Goal: Task Accomplishment & Management: Manage account settings

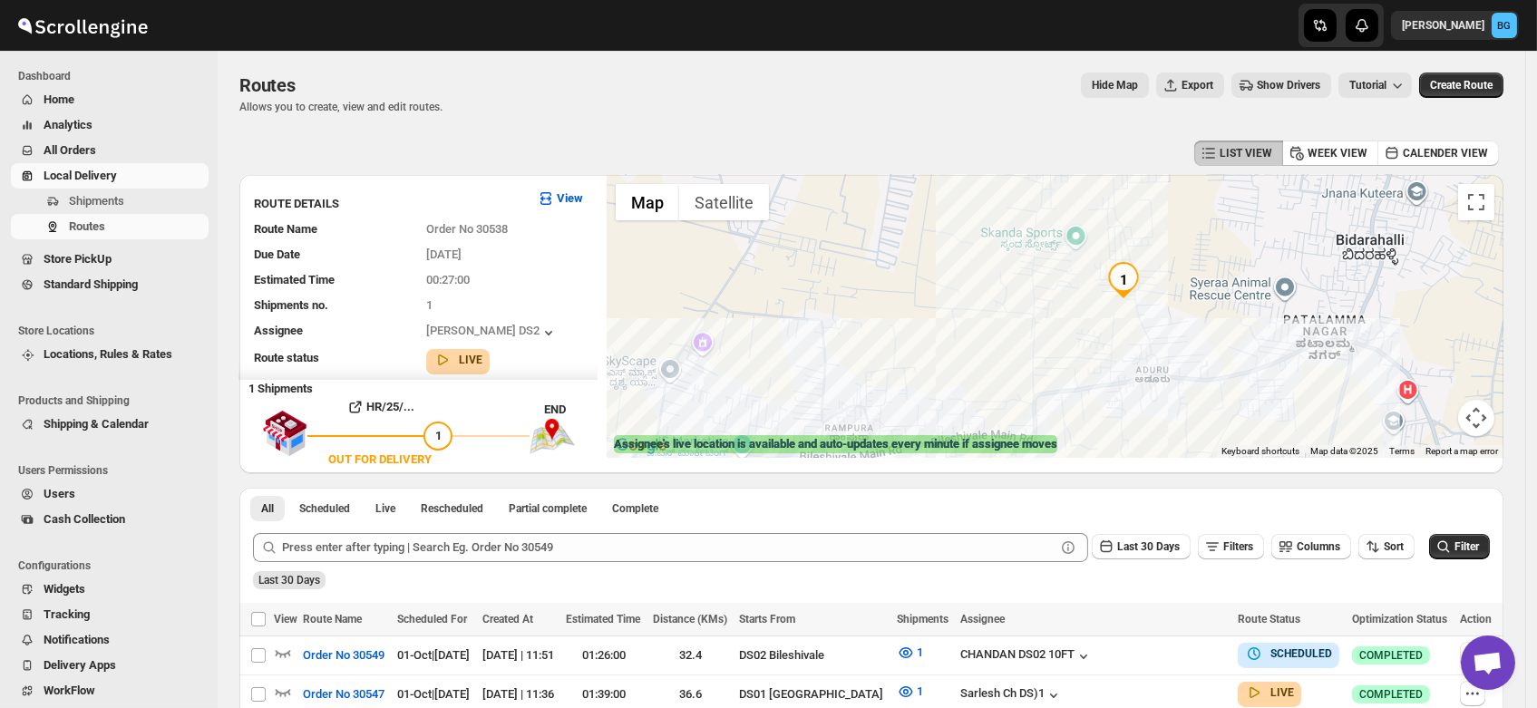
click at [84, 205] on span "Shipments" at bounding box center [96, 201] width 55 height 14
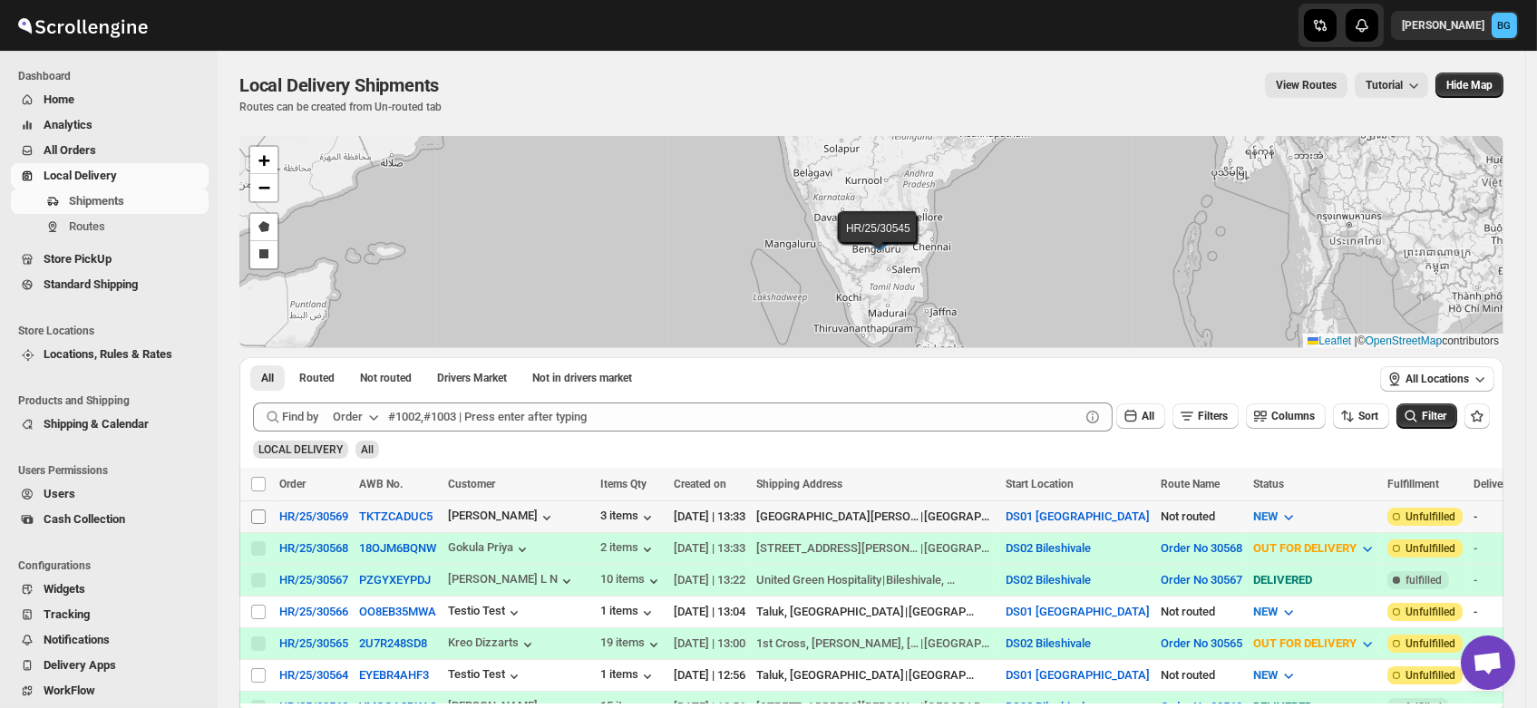
click at [255, 511] on input "Select shipment" at bounding box center [258, 517] width 15 height 15
checkbox input "true"
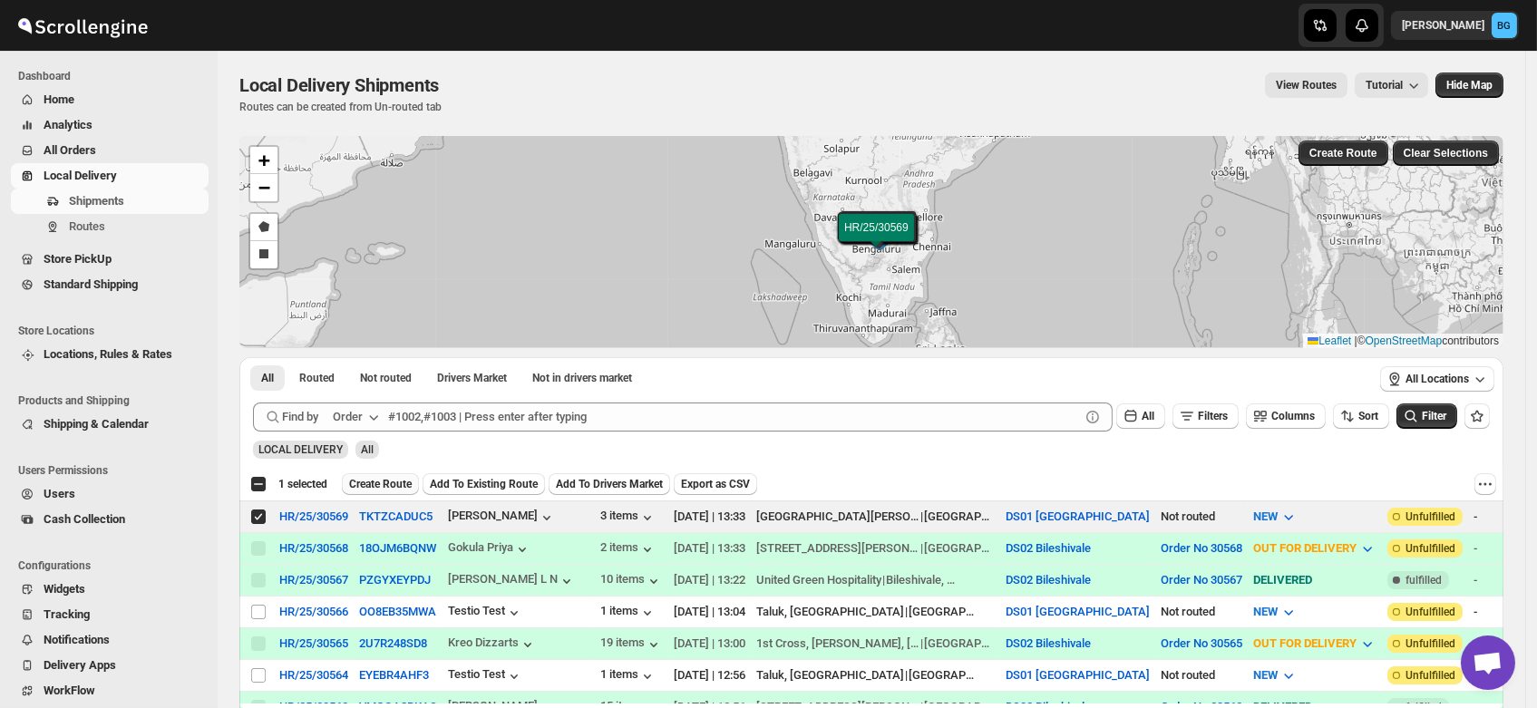
click at [372, 483] on span "Create Route" at bounding box center [380, 484] width 63 height 15
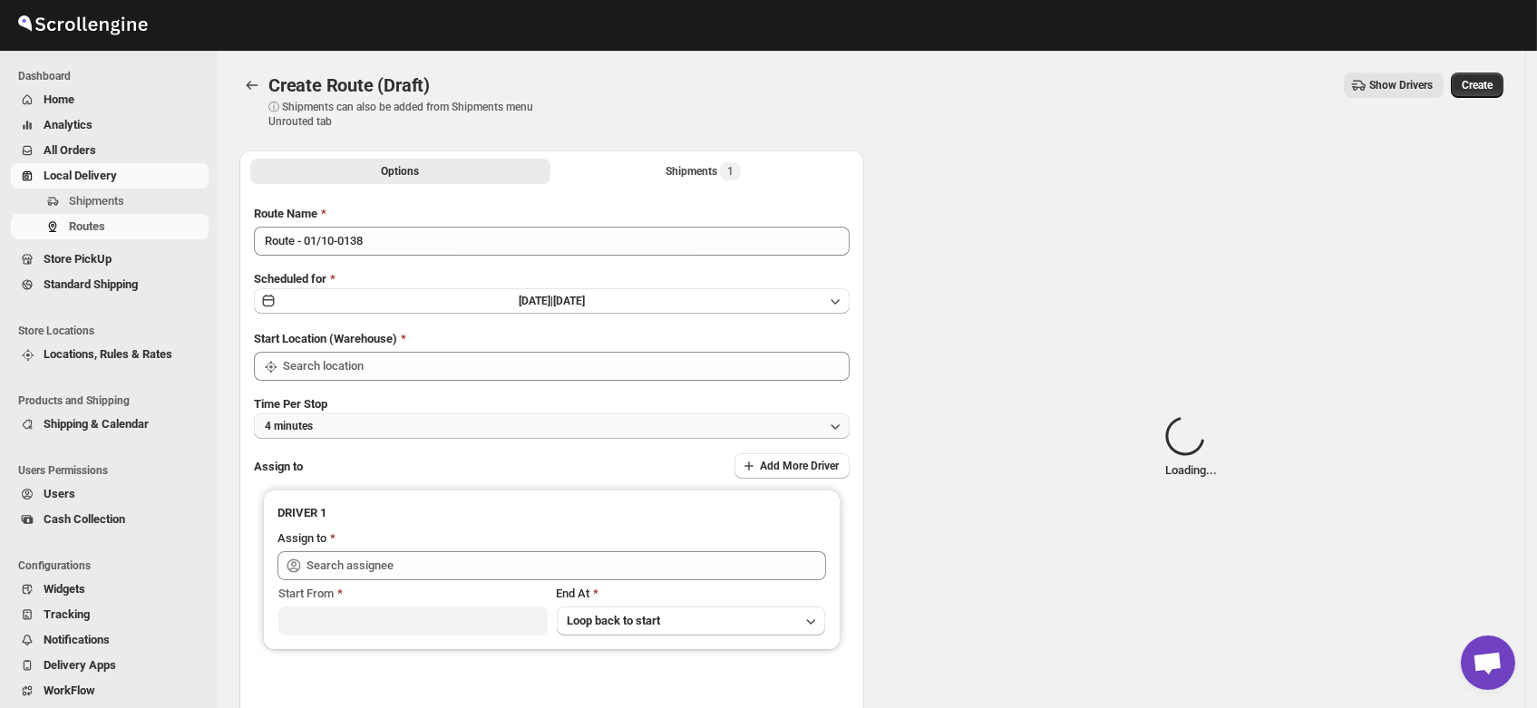
type input "DS01 [GEOGRAPHIC_DATA]"
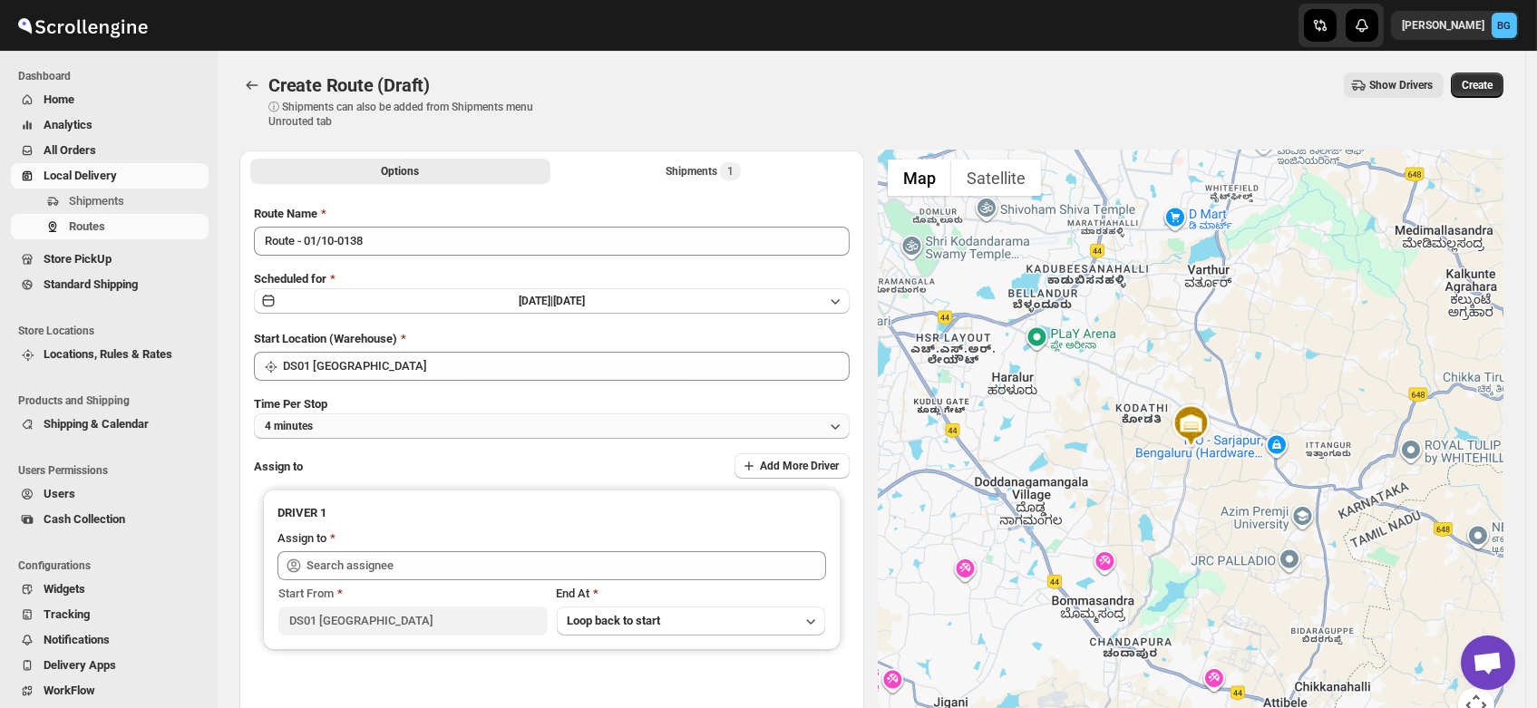
click at [327, 426] on button "4 minutes" at bounding box center [552, 426] width 596 height 25
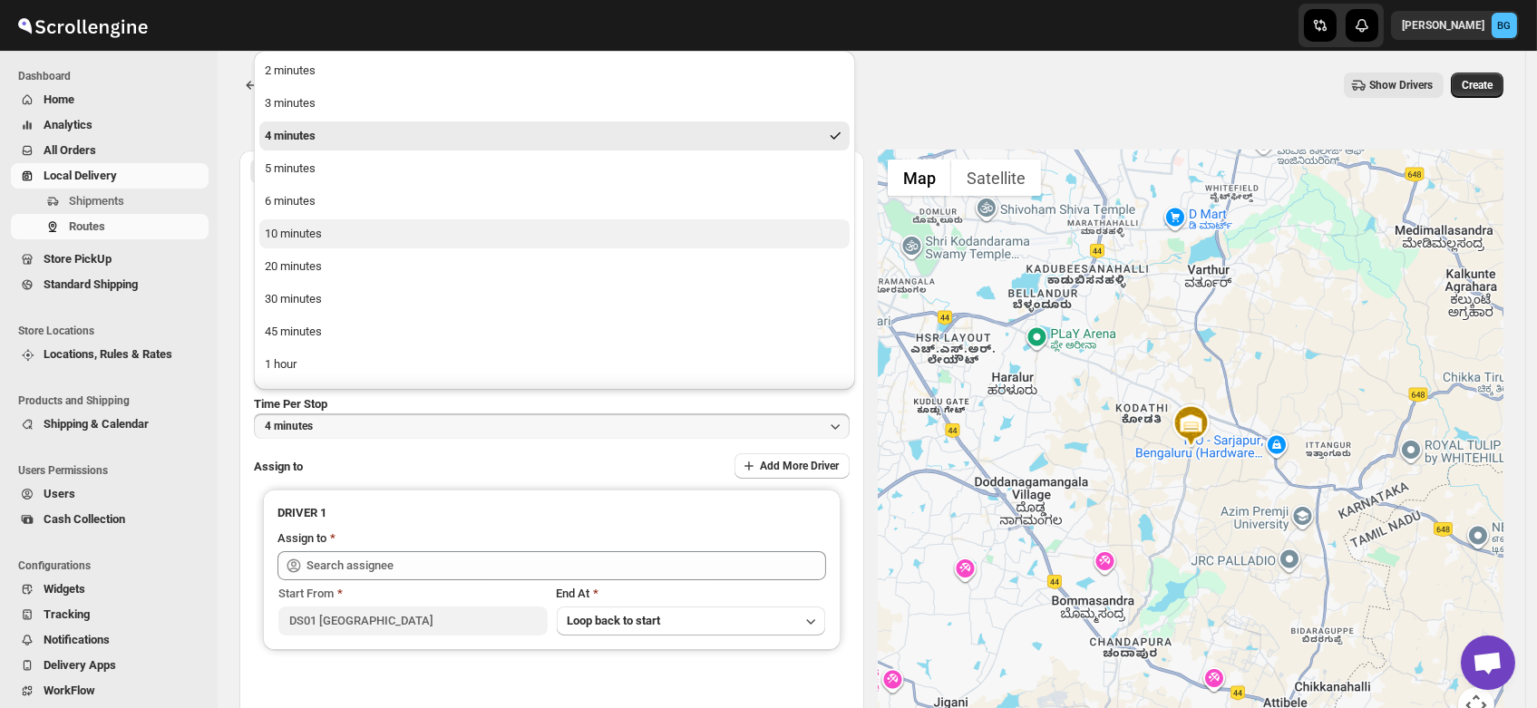
click at [283, 242] on div "10 minutes" at bounding box center [293, 234] width 57 height 18
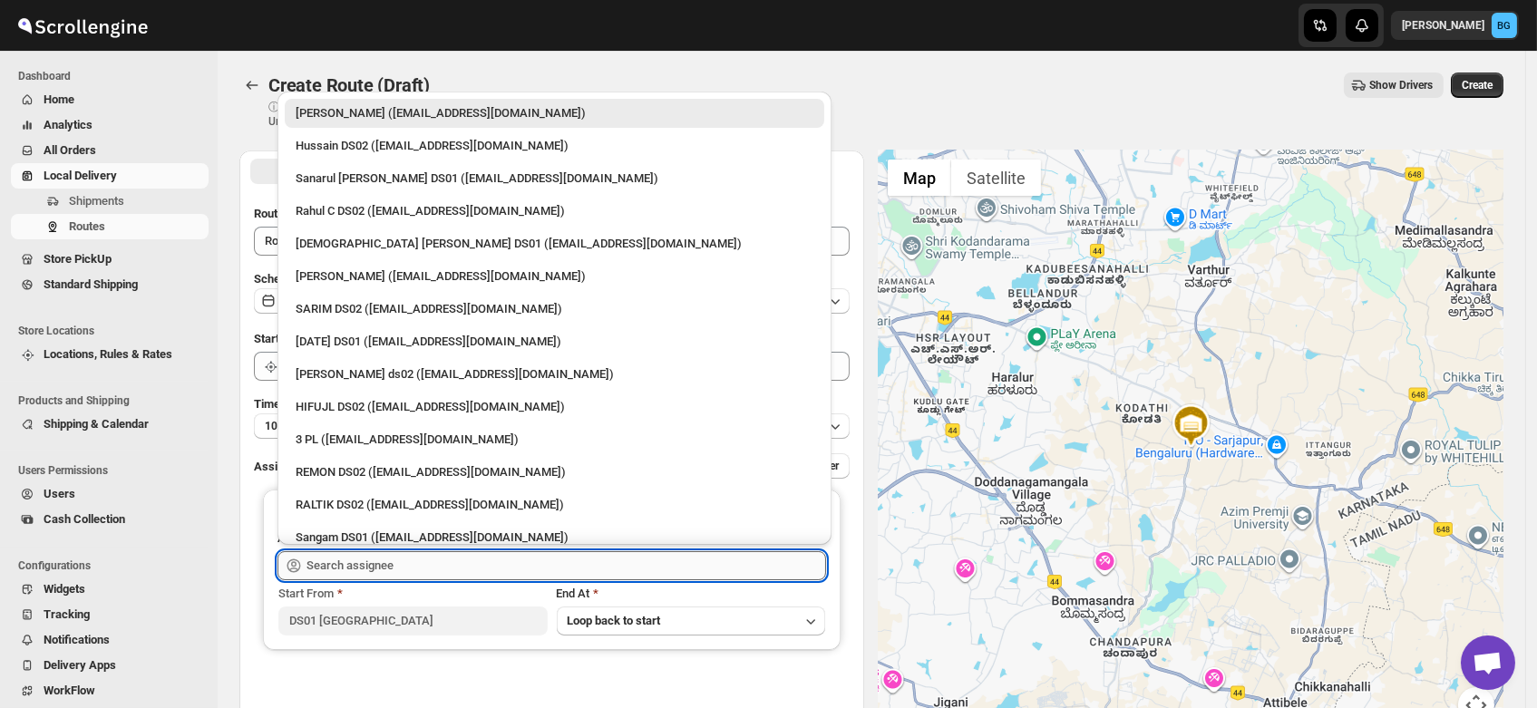
click at [337, 556] on input "text" at bounding box center [567, 565] width 520 height 29
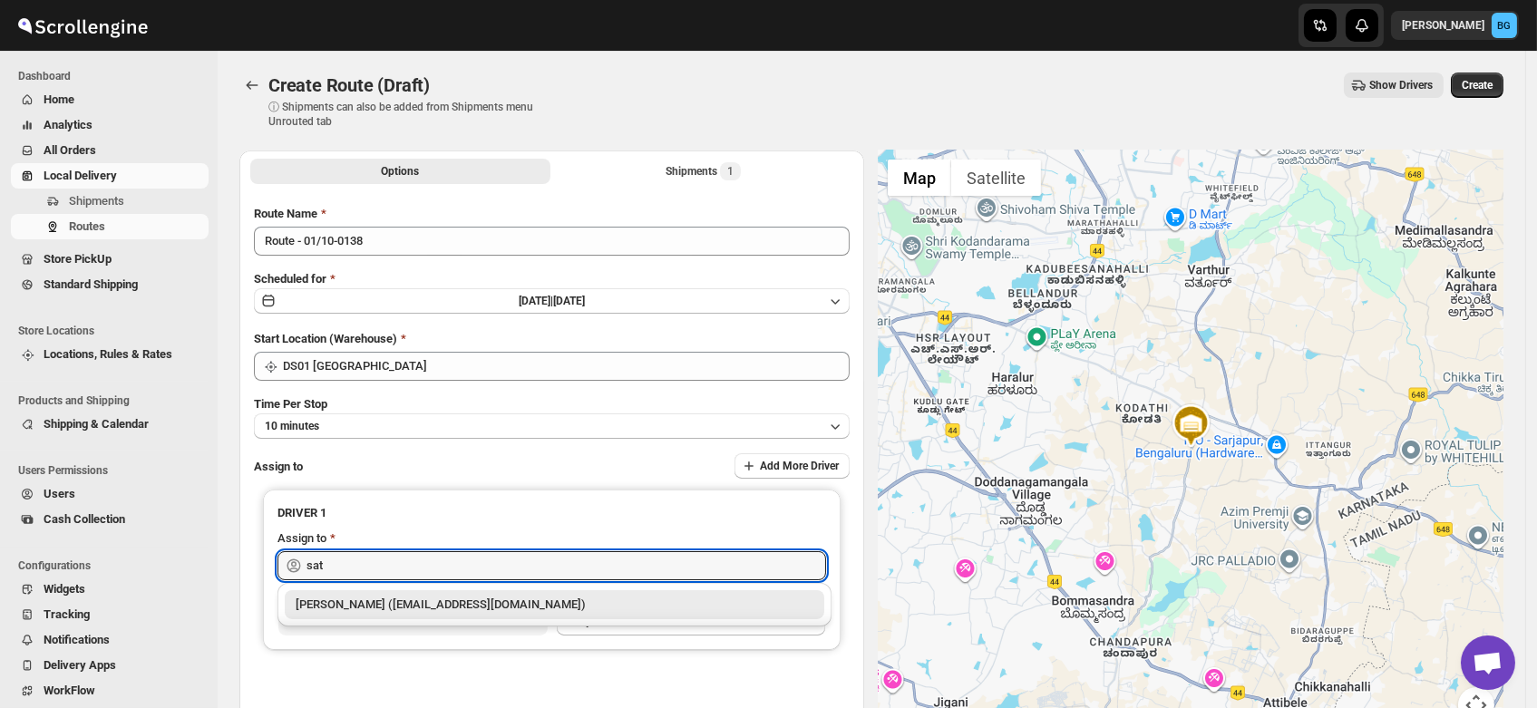
click at [404, 612] on div "Satish kumar veera (tehaxi9762@chaublog.com)" at bounding box center [555, 605] width 518 height 18
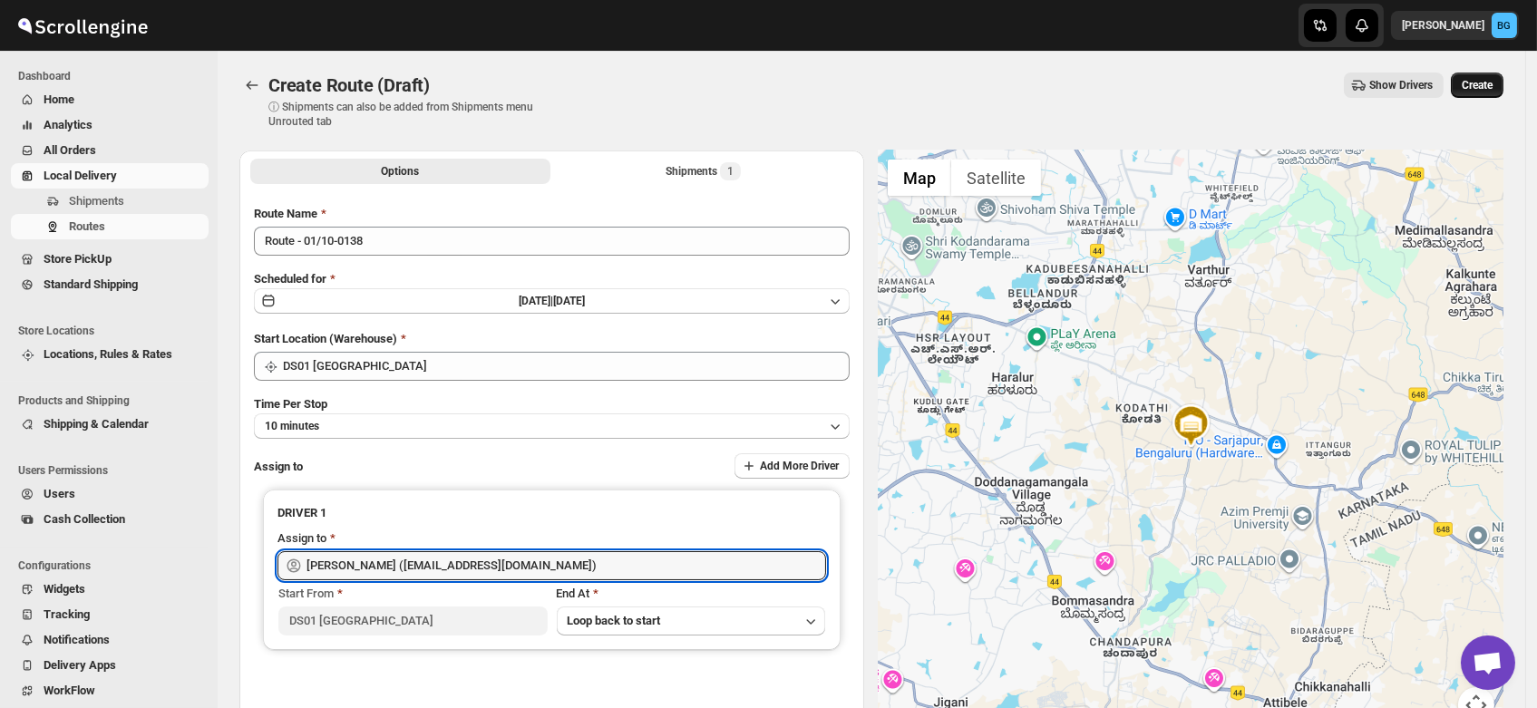
type input "Satish kumar veera (tehaxi9762@chaublog.com)"
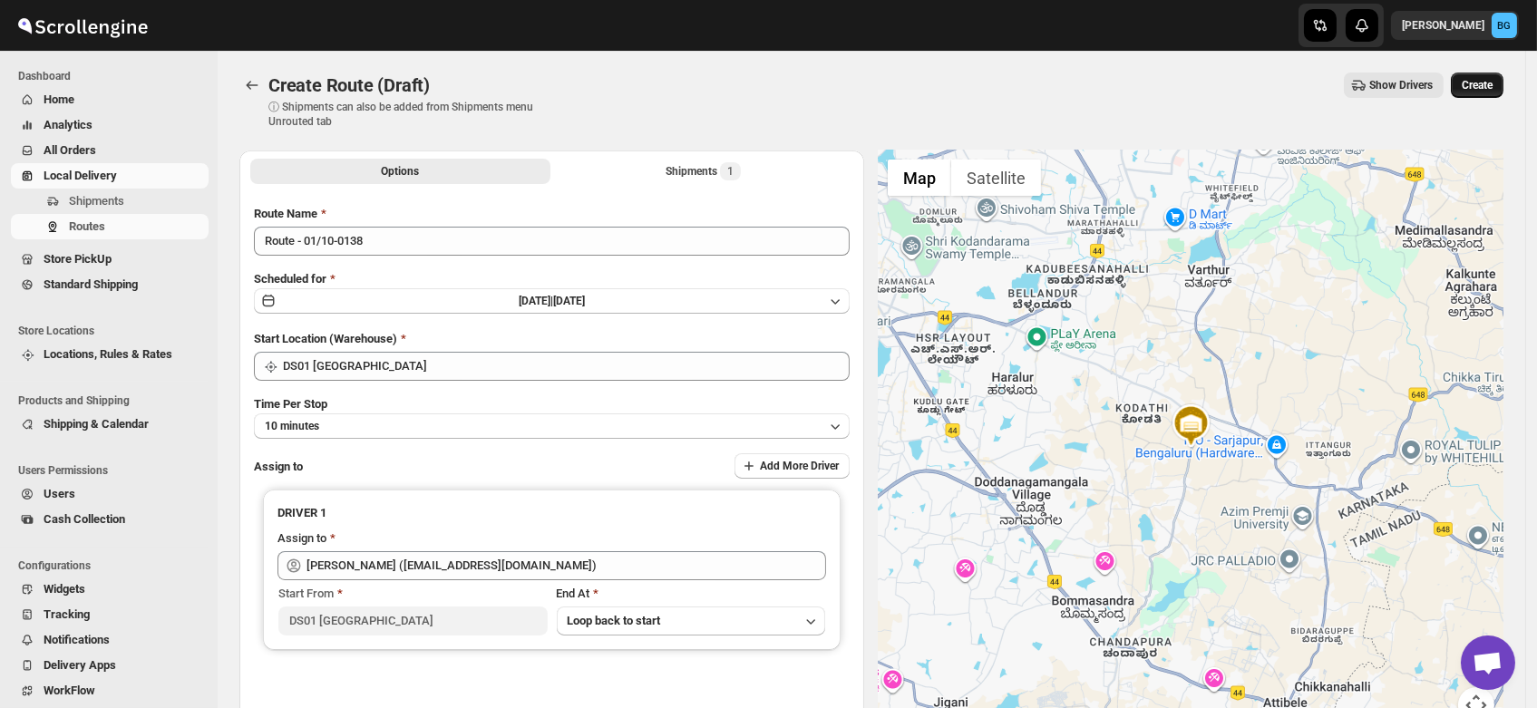
click at [1492, 79] on span "Create" at bounding box center [1477, 85] width 31 height 15
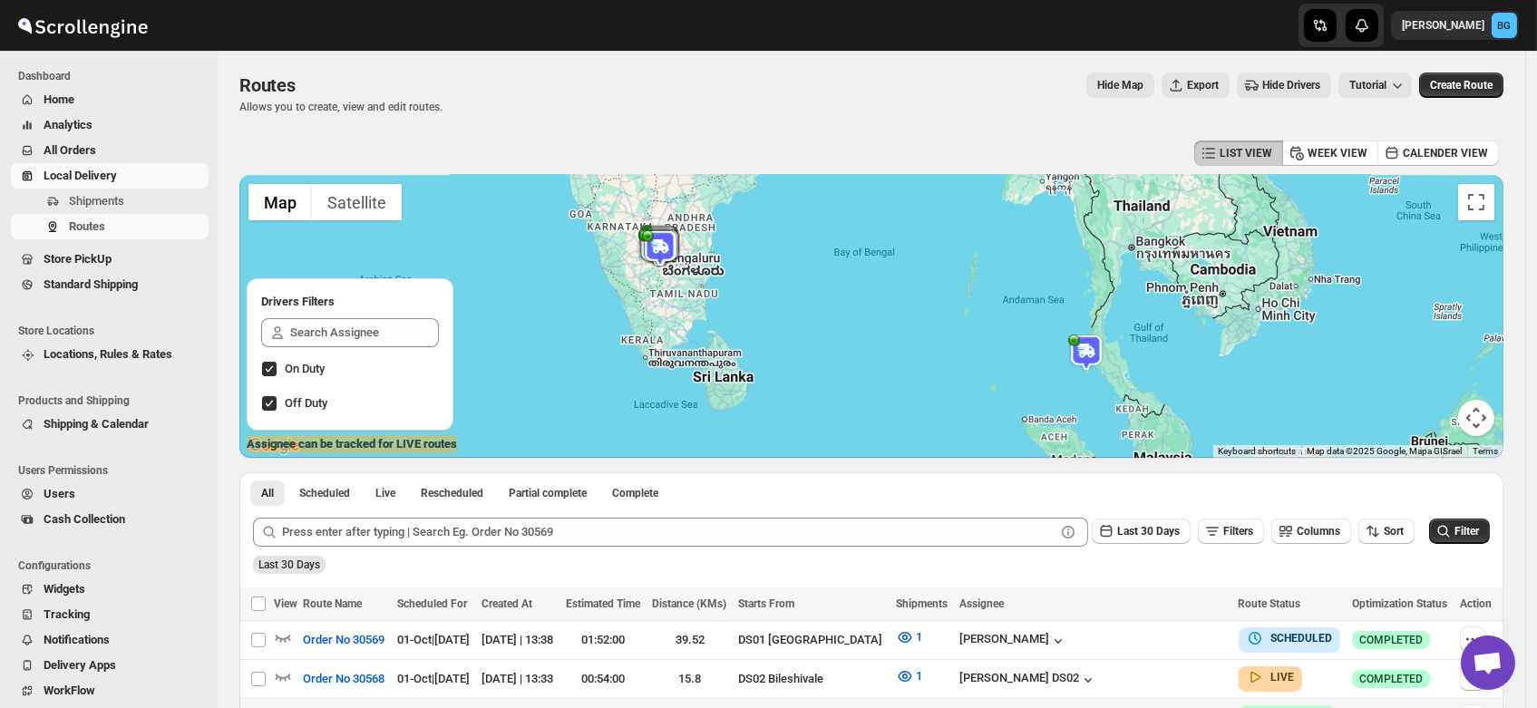
scroll to position [152, 0]
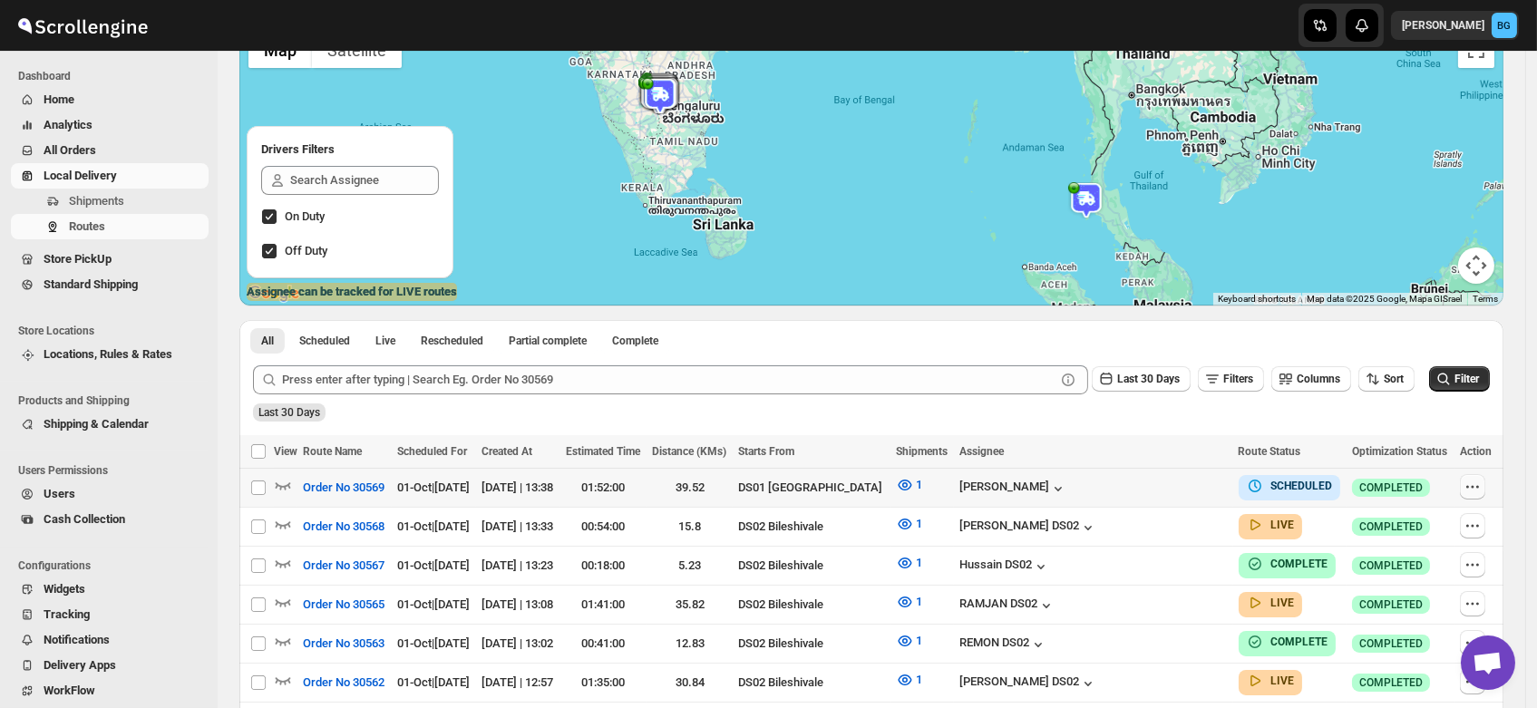
click at [1469, 486] on icon "button" at bounding box center [1467, 487] width 3 height 3
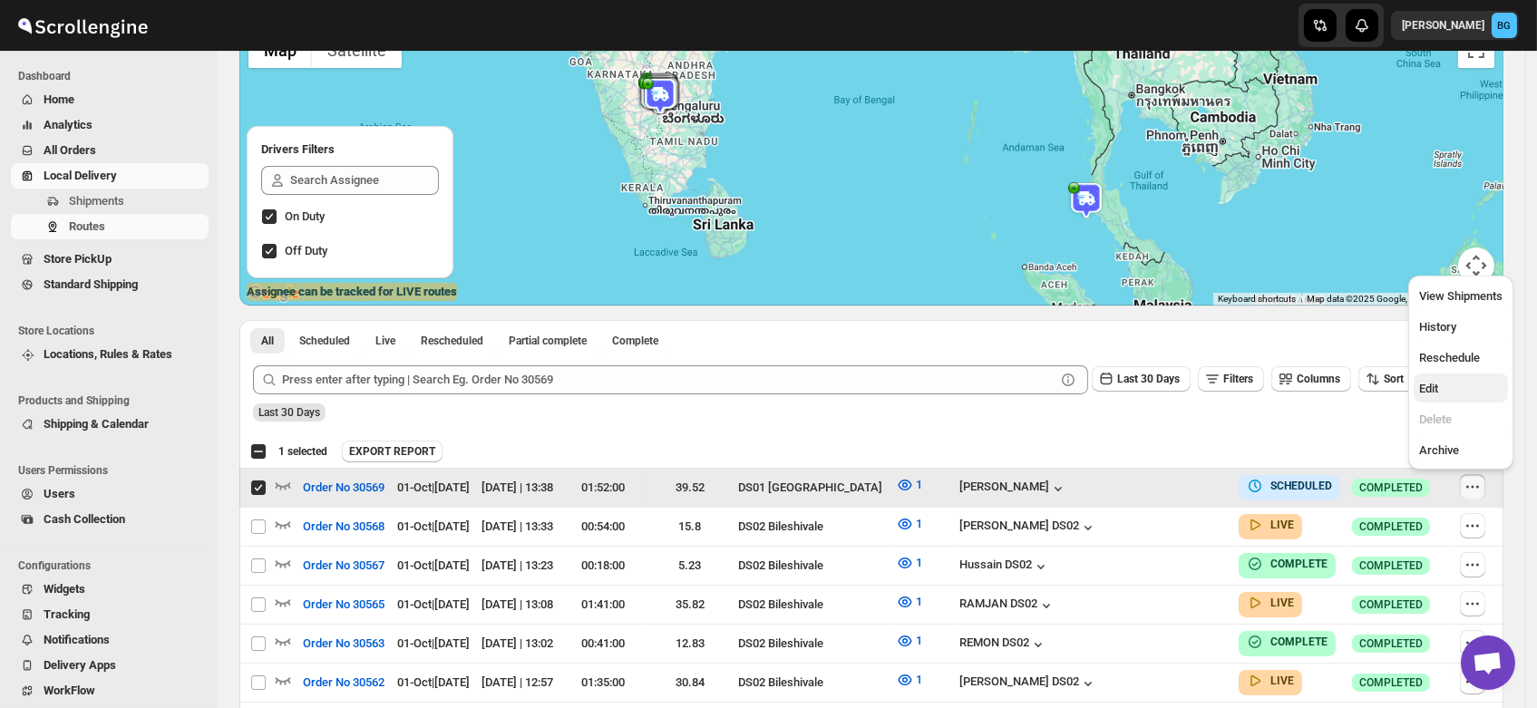
click at [1447, 382] on span "Edit" at bounding box center [1460, 389] width 83 height 18
checkbox input "false"
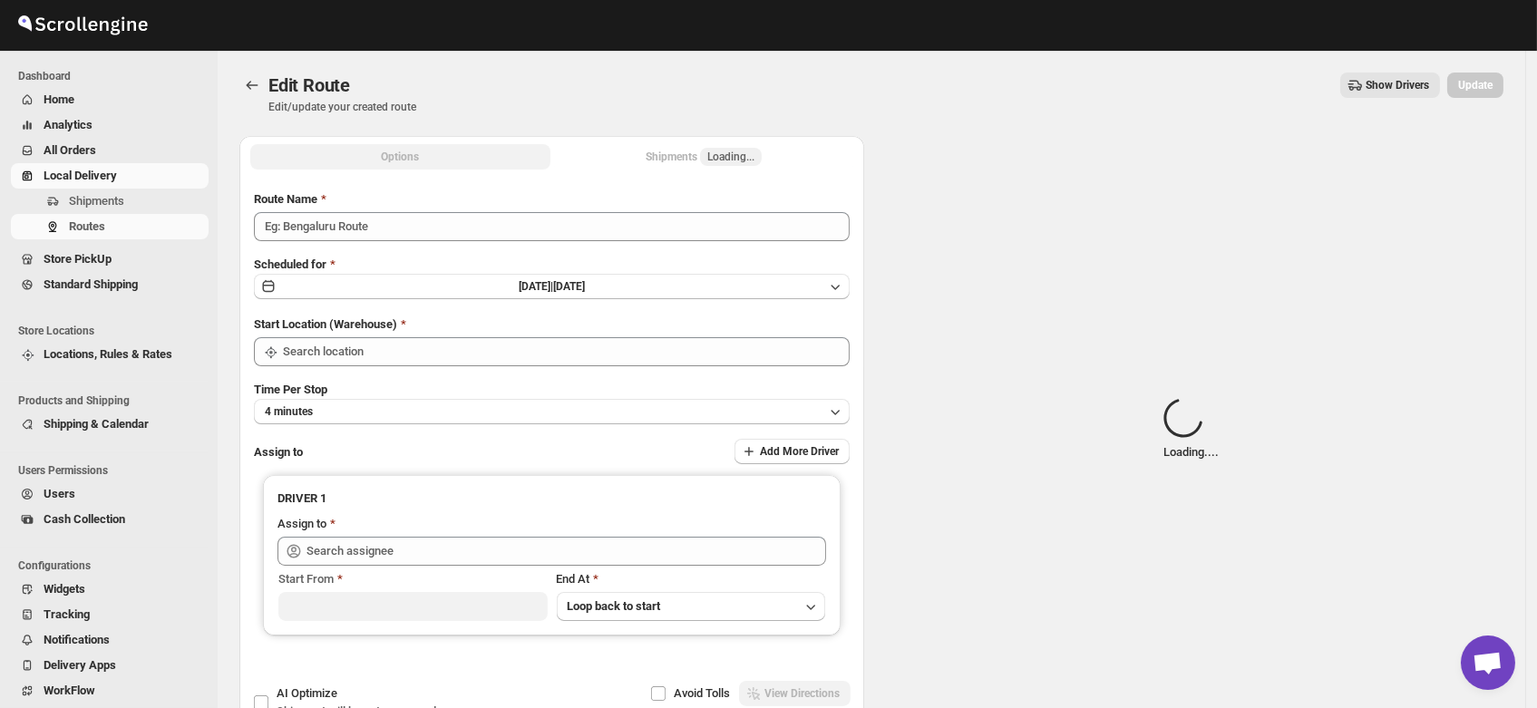
type input "Order No 30569"
type input "DS01 [GEOGRAPHIC_DATA]"
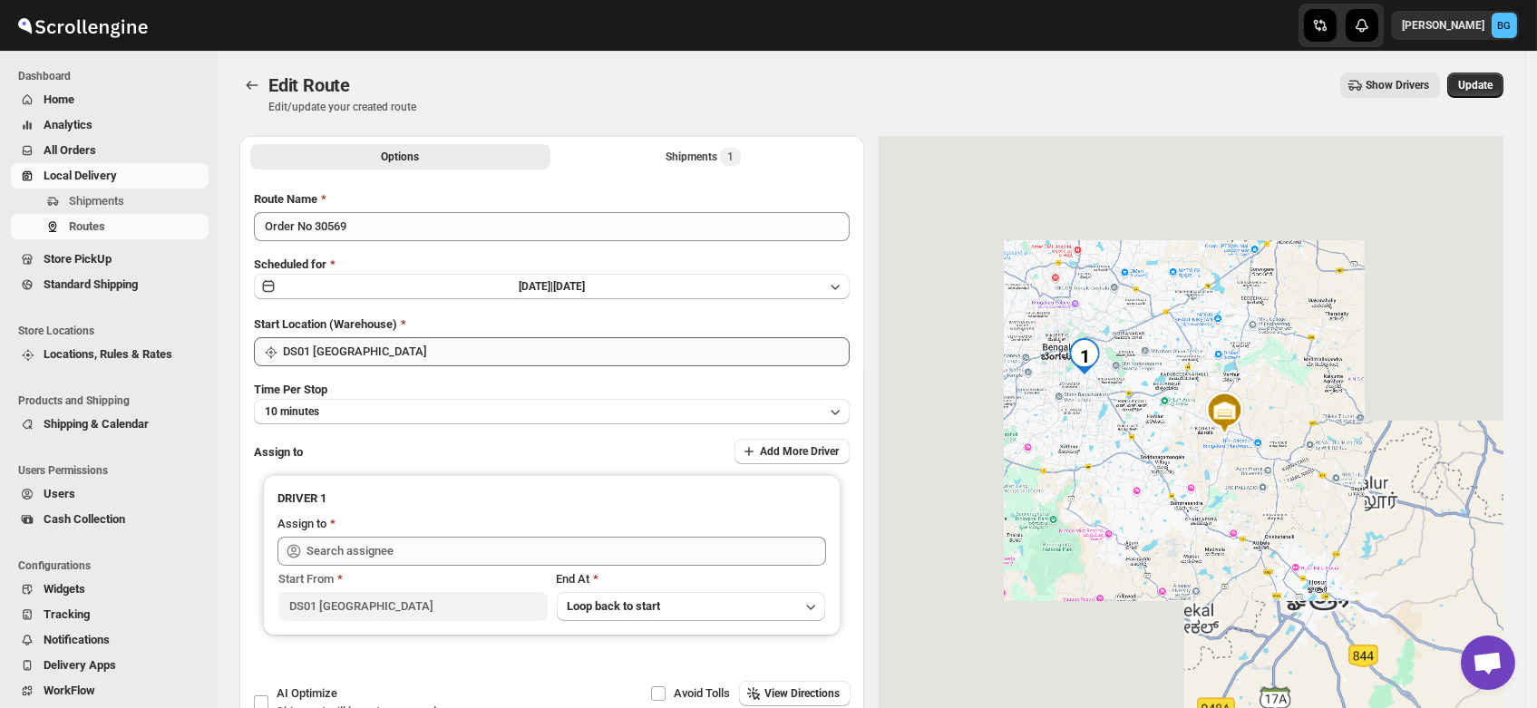
type input "Satish kumar veera (tehaxi9762@chaublog.com)"
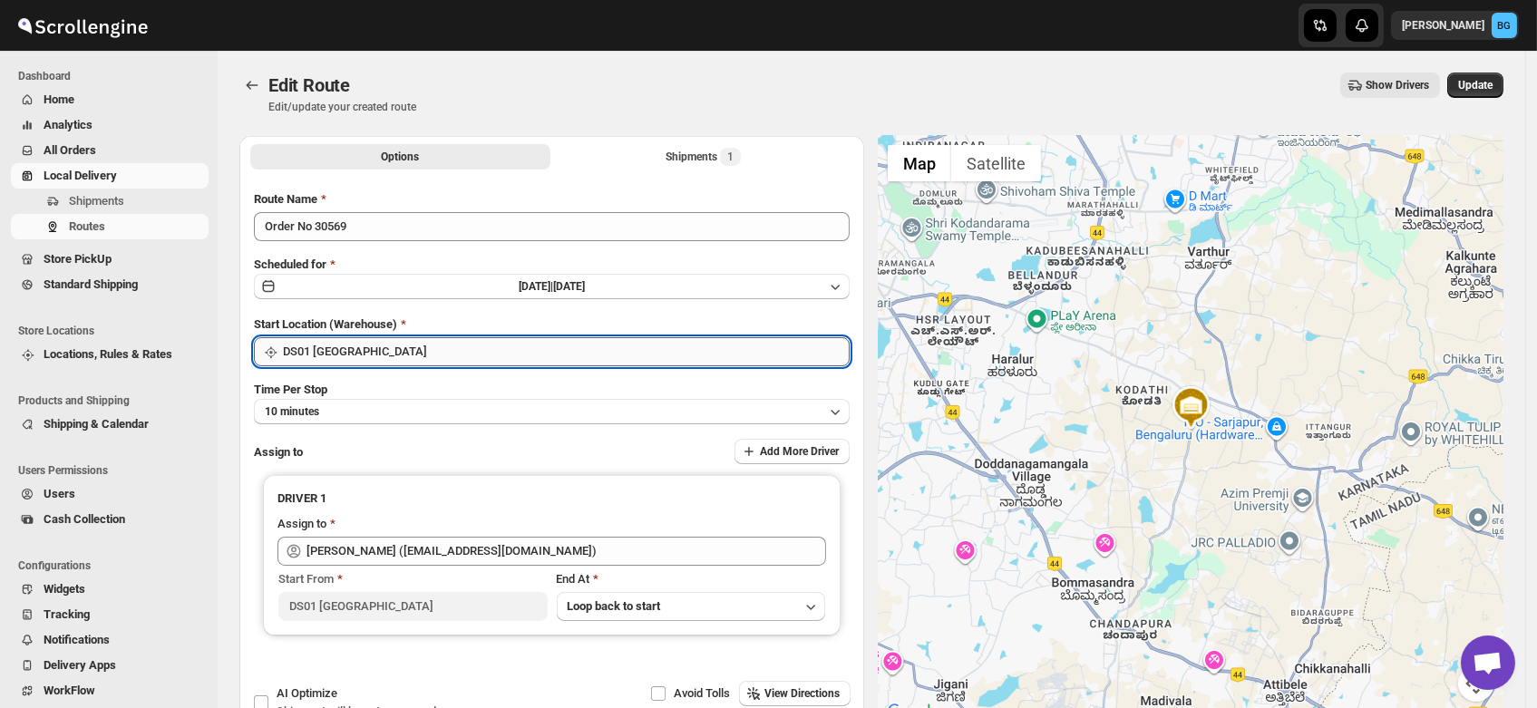
click at [392, 346] on input "DS01 [GEOGRAPHIC_DATA]" at bounding box center [566, 351] width 567 height 29
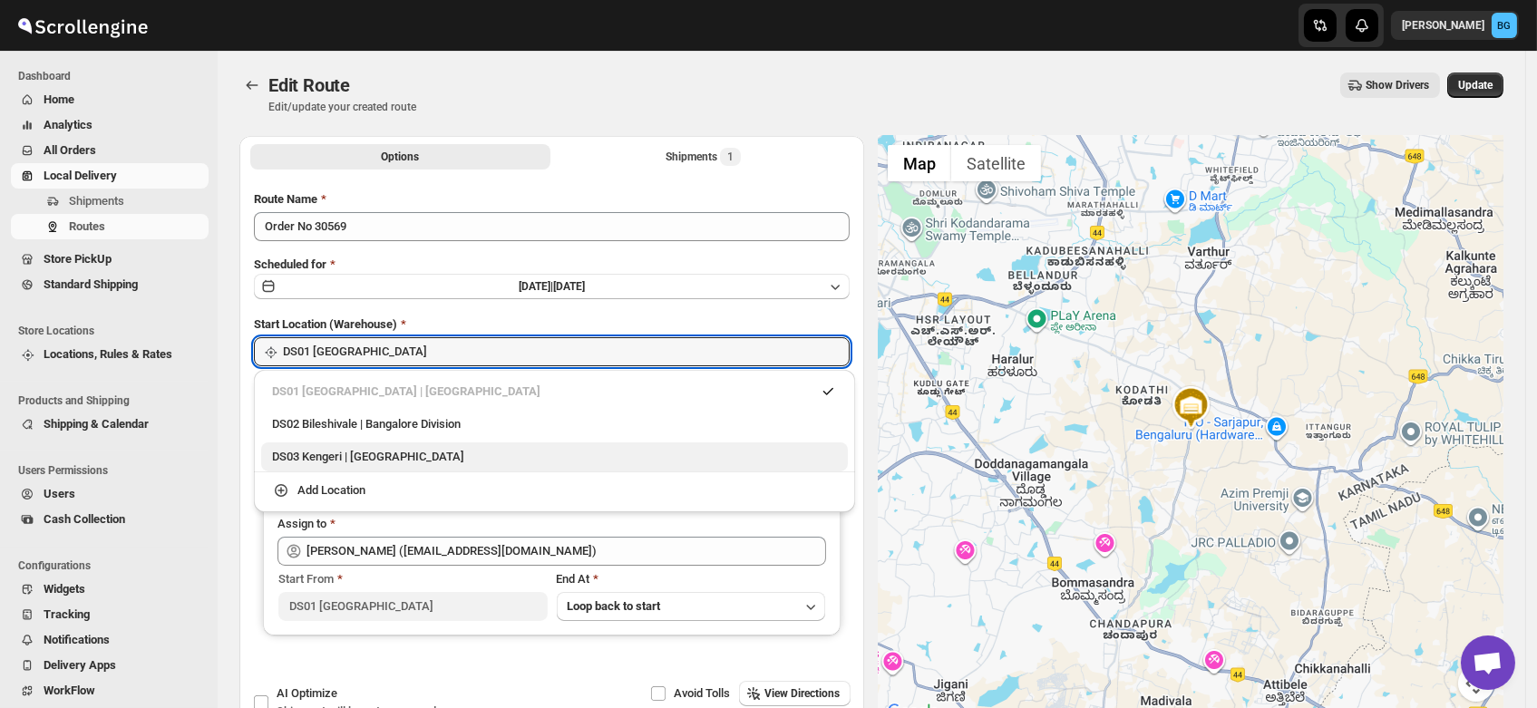
click at [343, 454] on div "DS03 Kengeri | Bengaluru" at bounding box center [554, 457] width 565 height 18
type input "DS03 Kengeri"
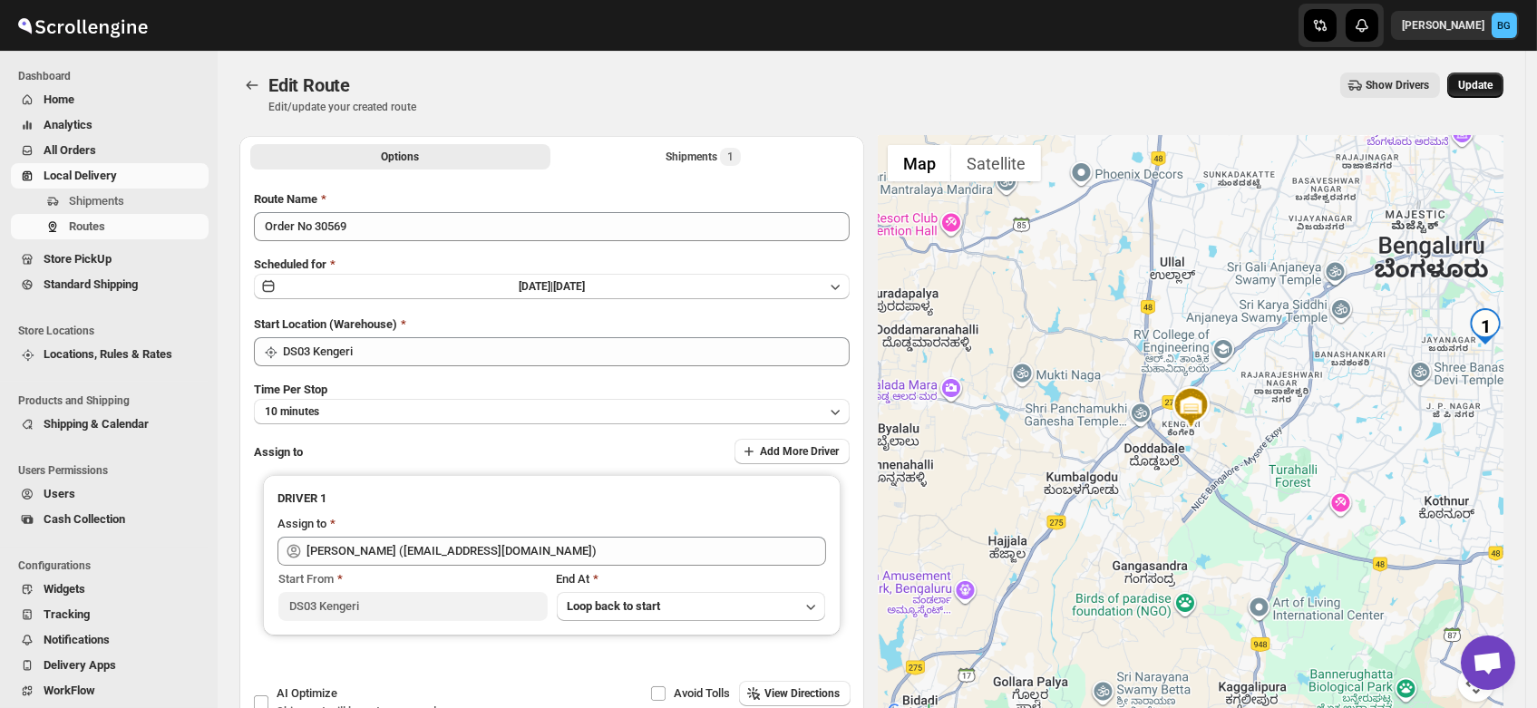
click at [1490, 84] on span "Update" at bounding box center [1475, 85] width 34 height 15
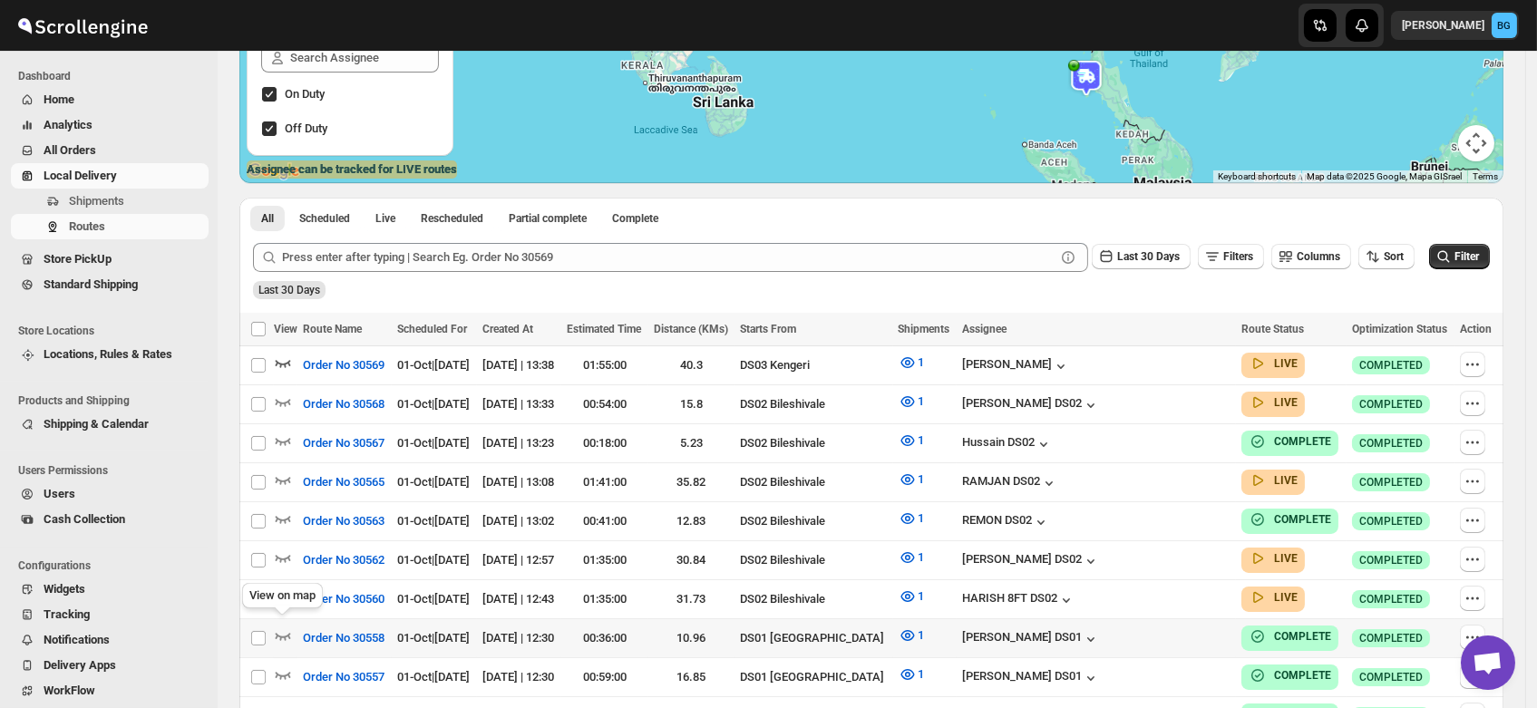
scroll to position [274, 0]
click at [281, 361] on icon "button" at bounding box center [283, 364] width 18 height 18
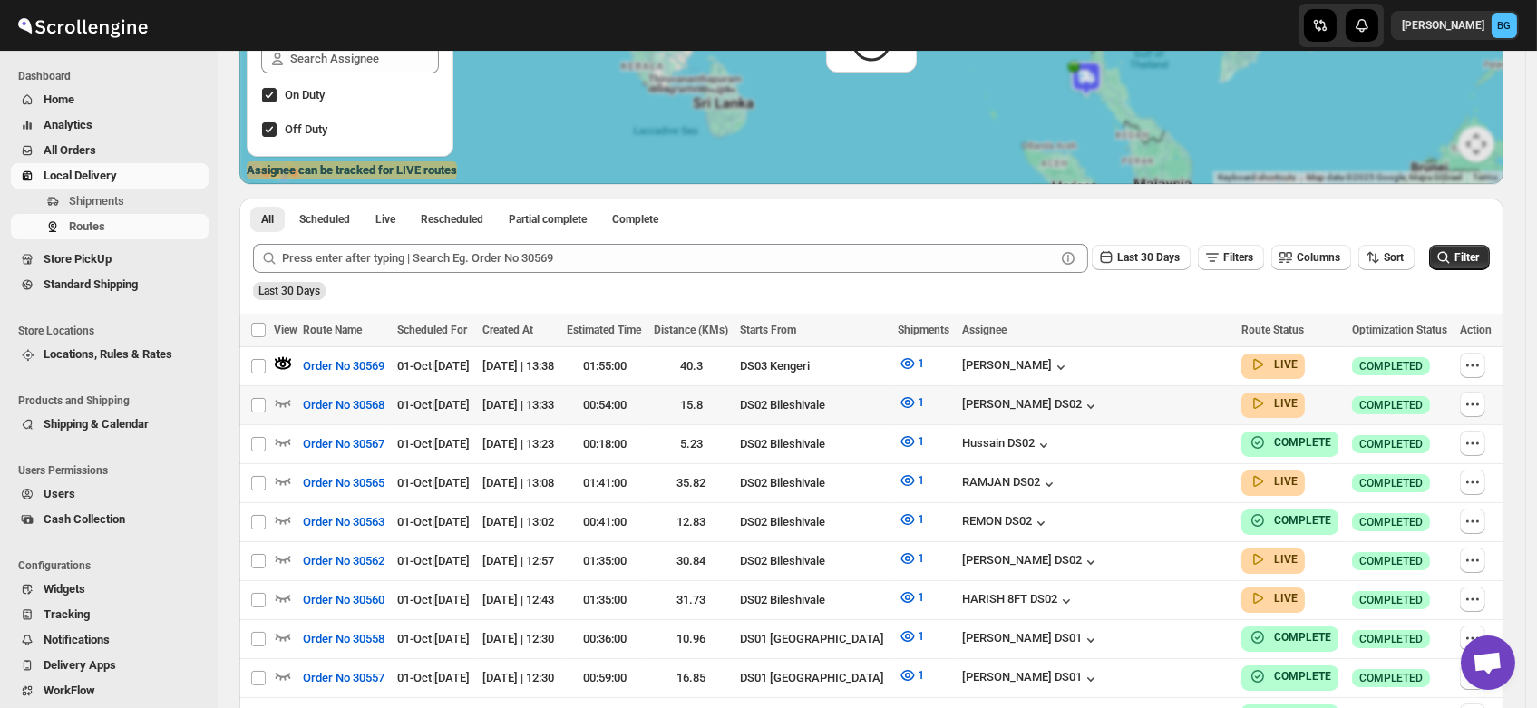
scroll to position [0, 0]
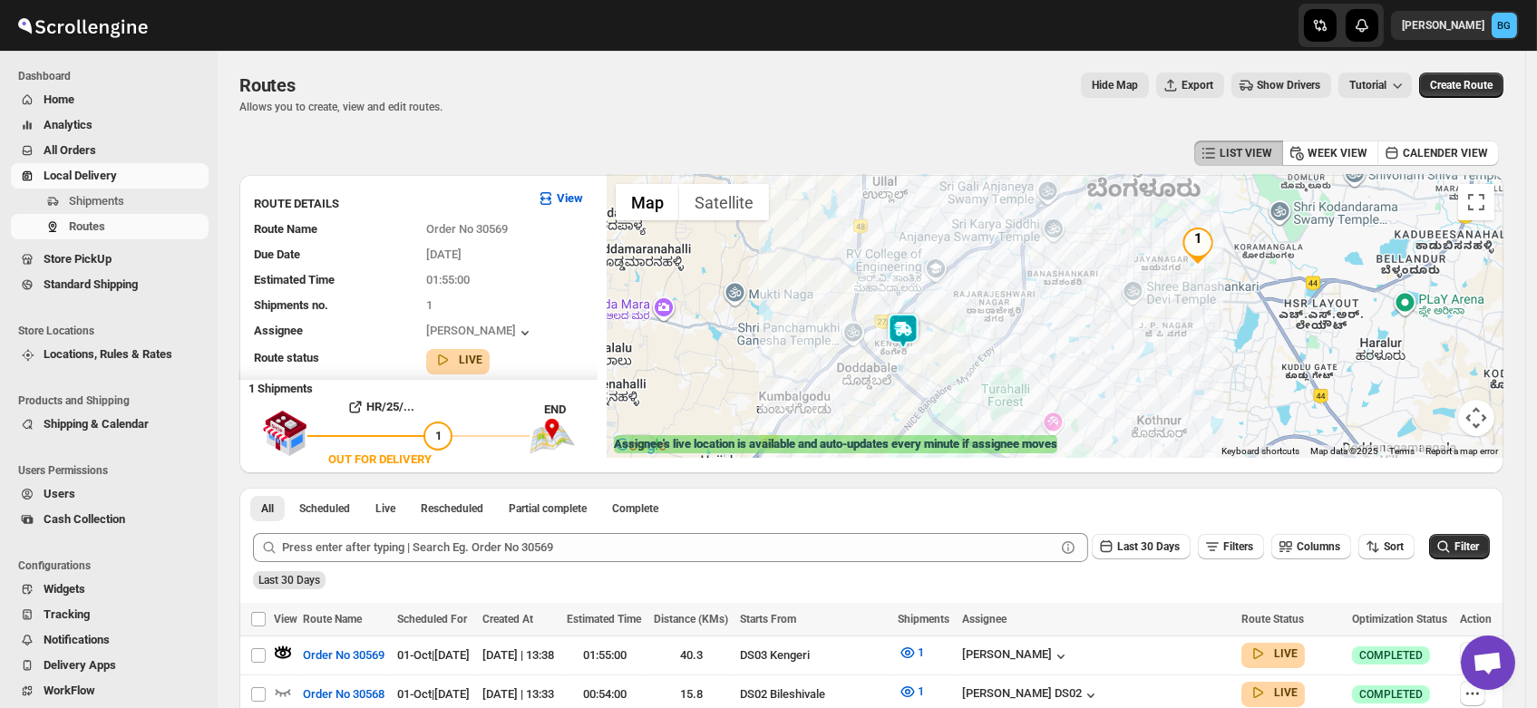
click at [907, 336] on img at bounding box center [903, 331] width 36 height 36
